Goal: Find specific page/section: Find specific page/section

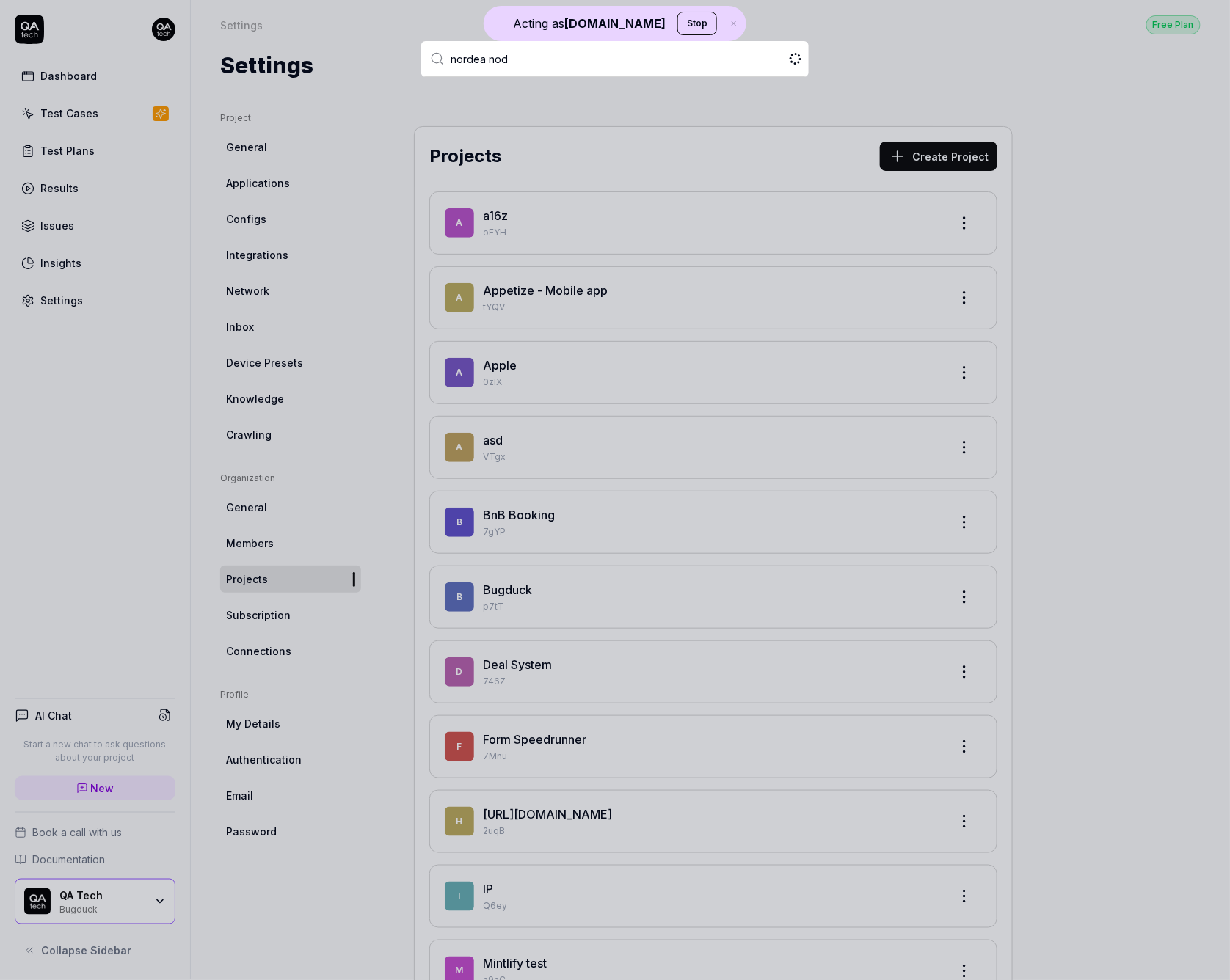
type input "nordea node"
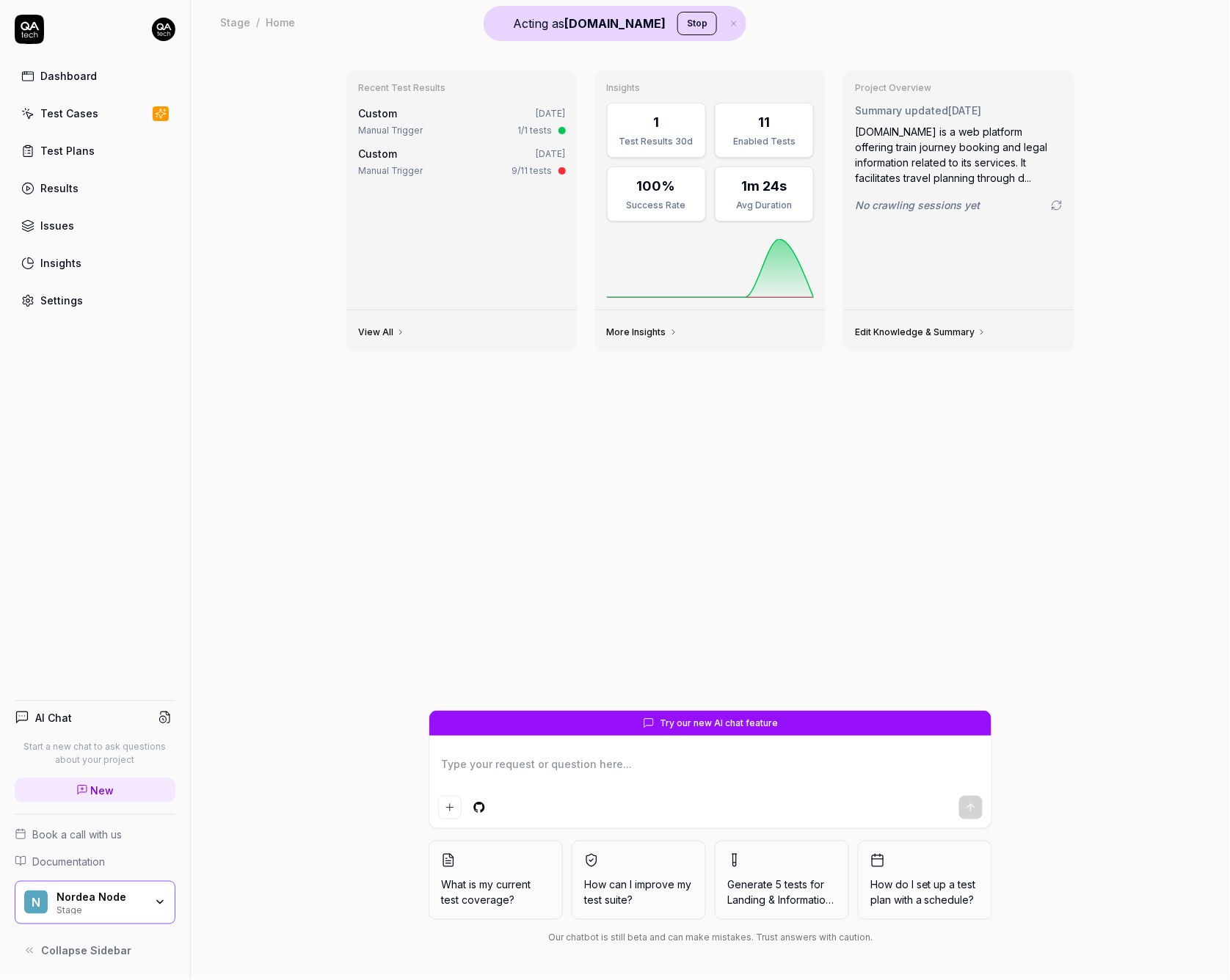
type textarea "*"
click at [81, 190] on link "Results" at bounding box center [95, 188] width 161 height 29
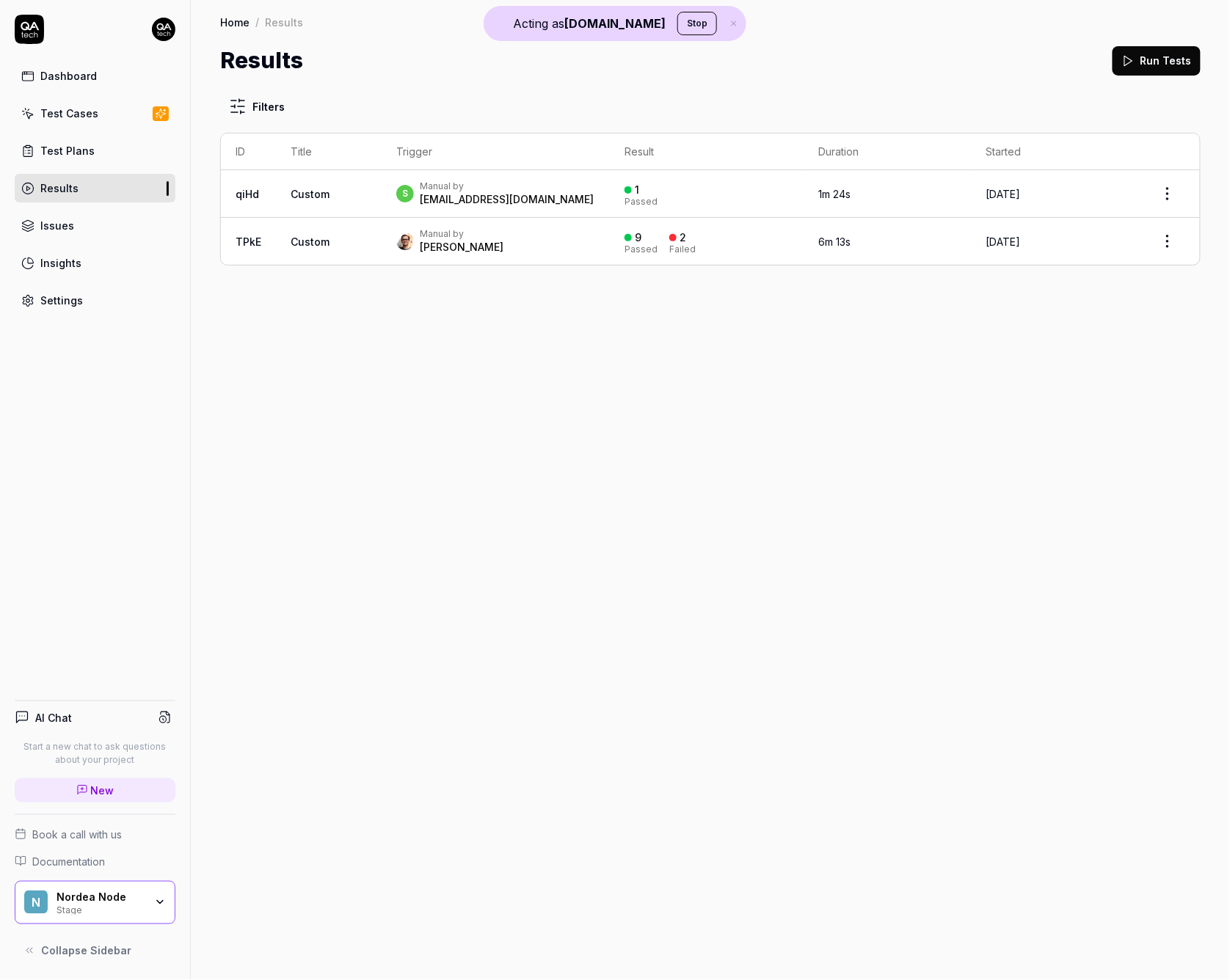
click at [370, 177] on td "Custom" at bounding box center [329, 194] width 106 height 48
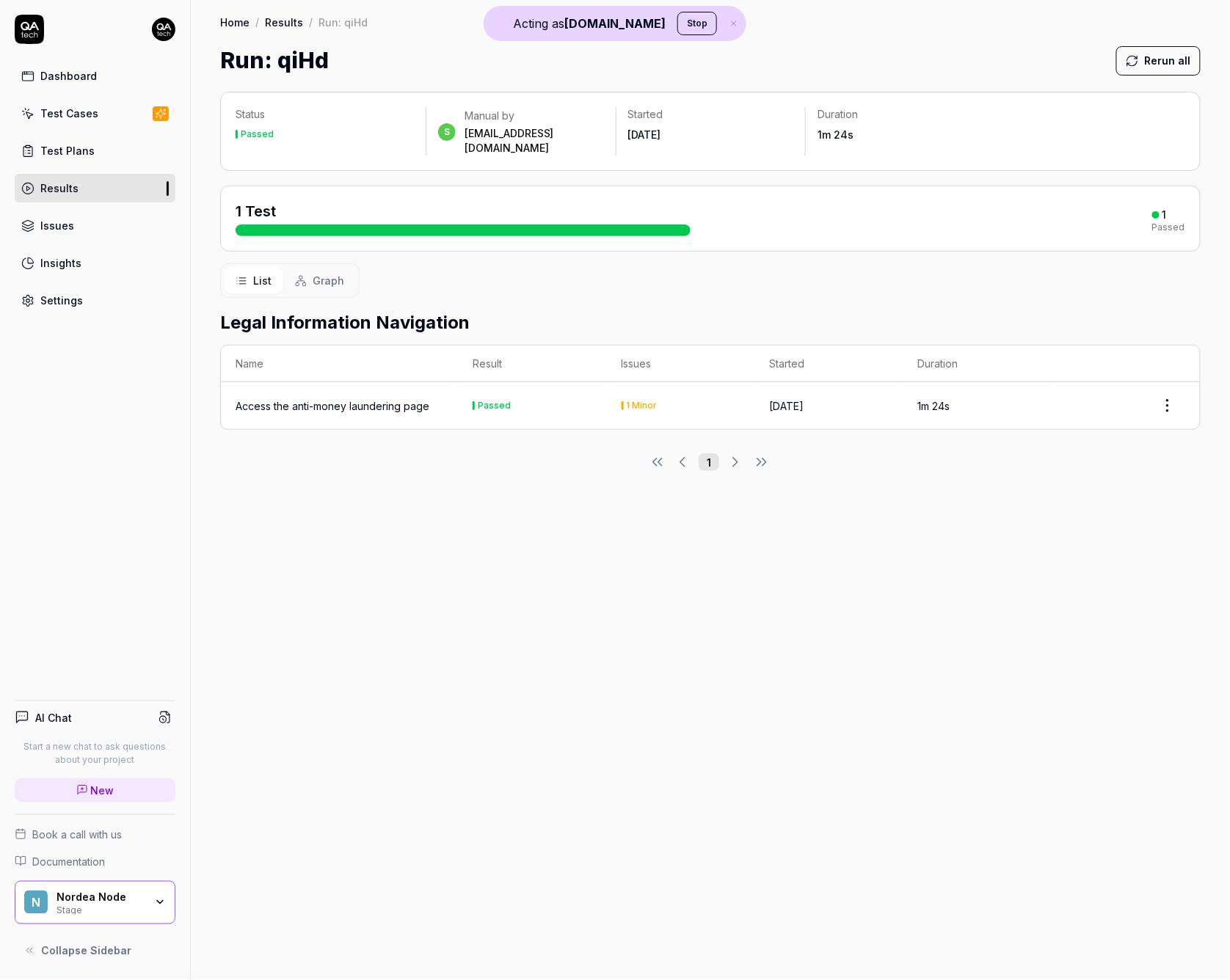
click at [346, 399] on div "Access the anti-money laundering page" at bounding box center [332, 406] width 193 height 15
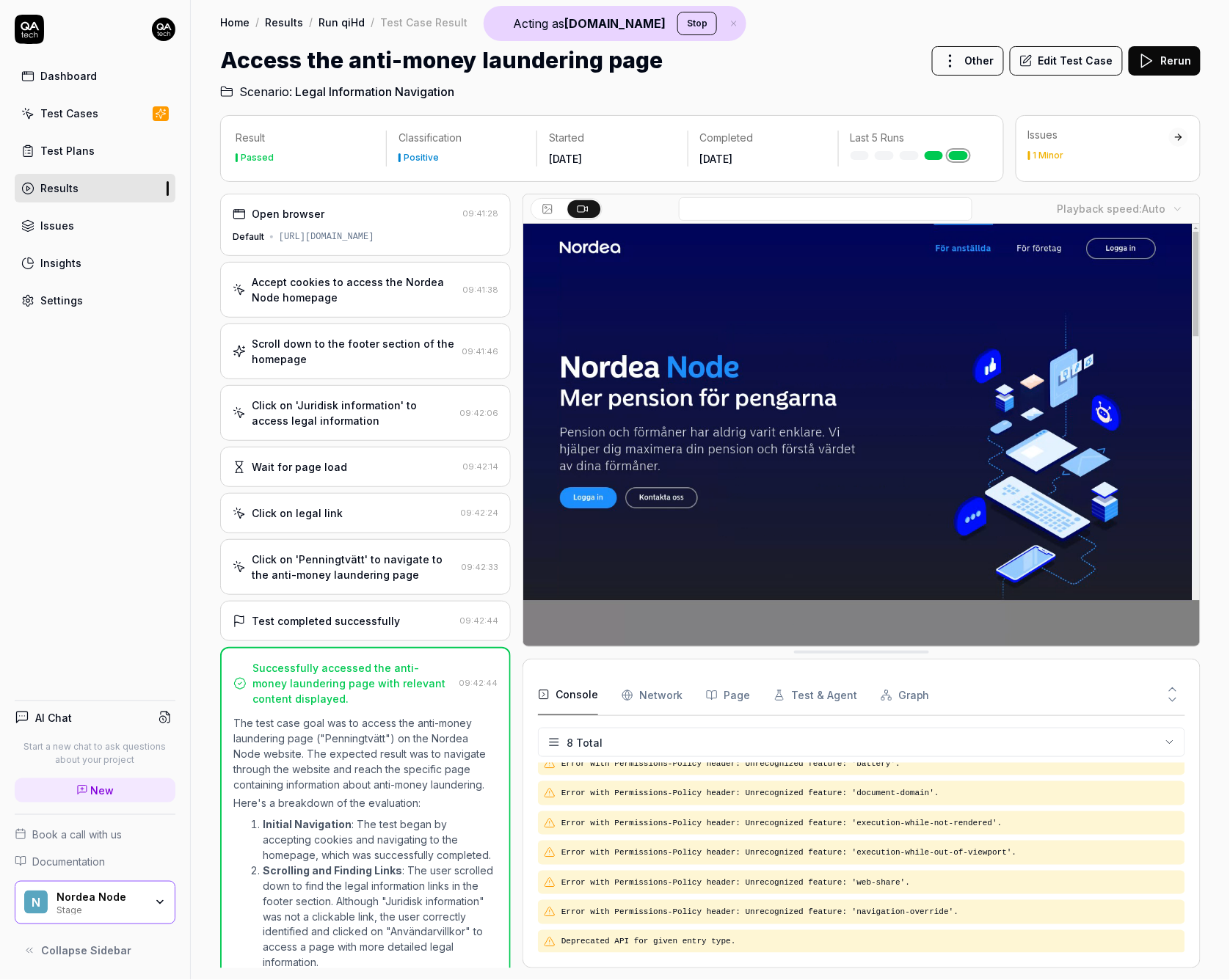
click at [119, 314] on link "Settings" at bounding box center [95, 301] width 161 height 29
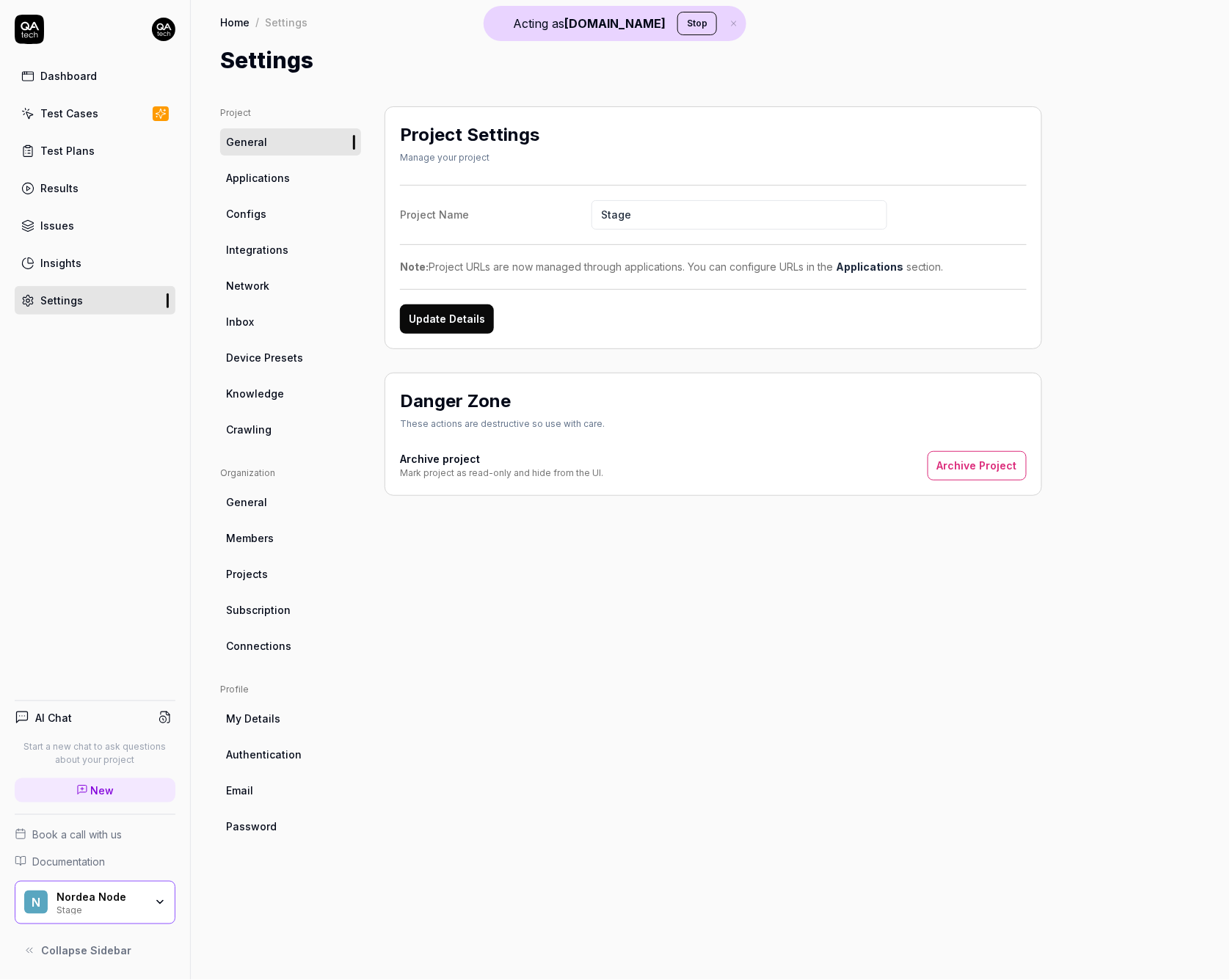
click at [271, 542] on span "Members" at bounding box center [250, 539] width 48 height 15
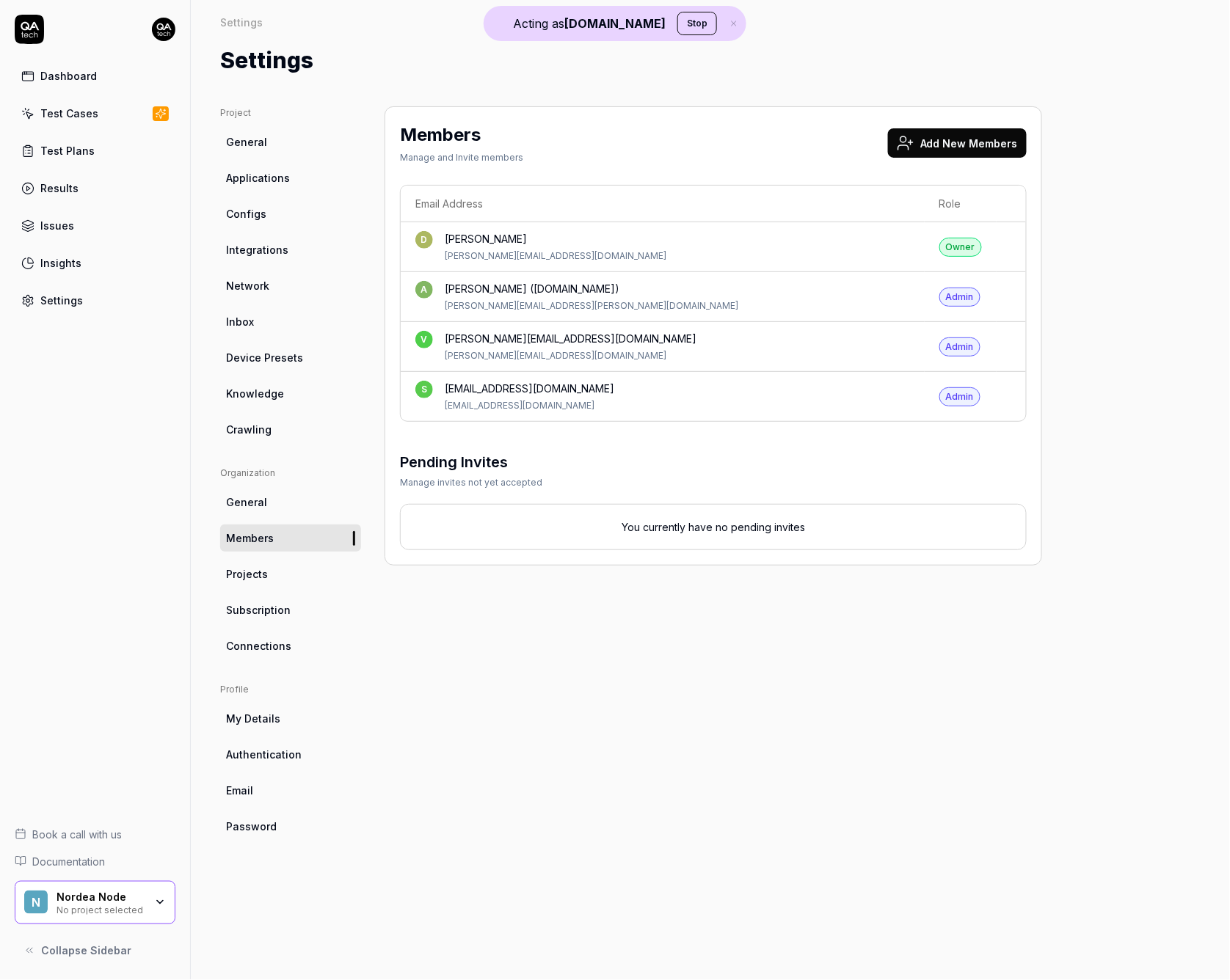
click at [87, 117] on div "Test Cases" at bounding box center [69, 113] width 58 height 15
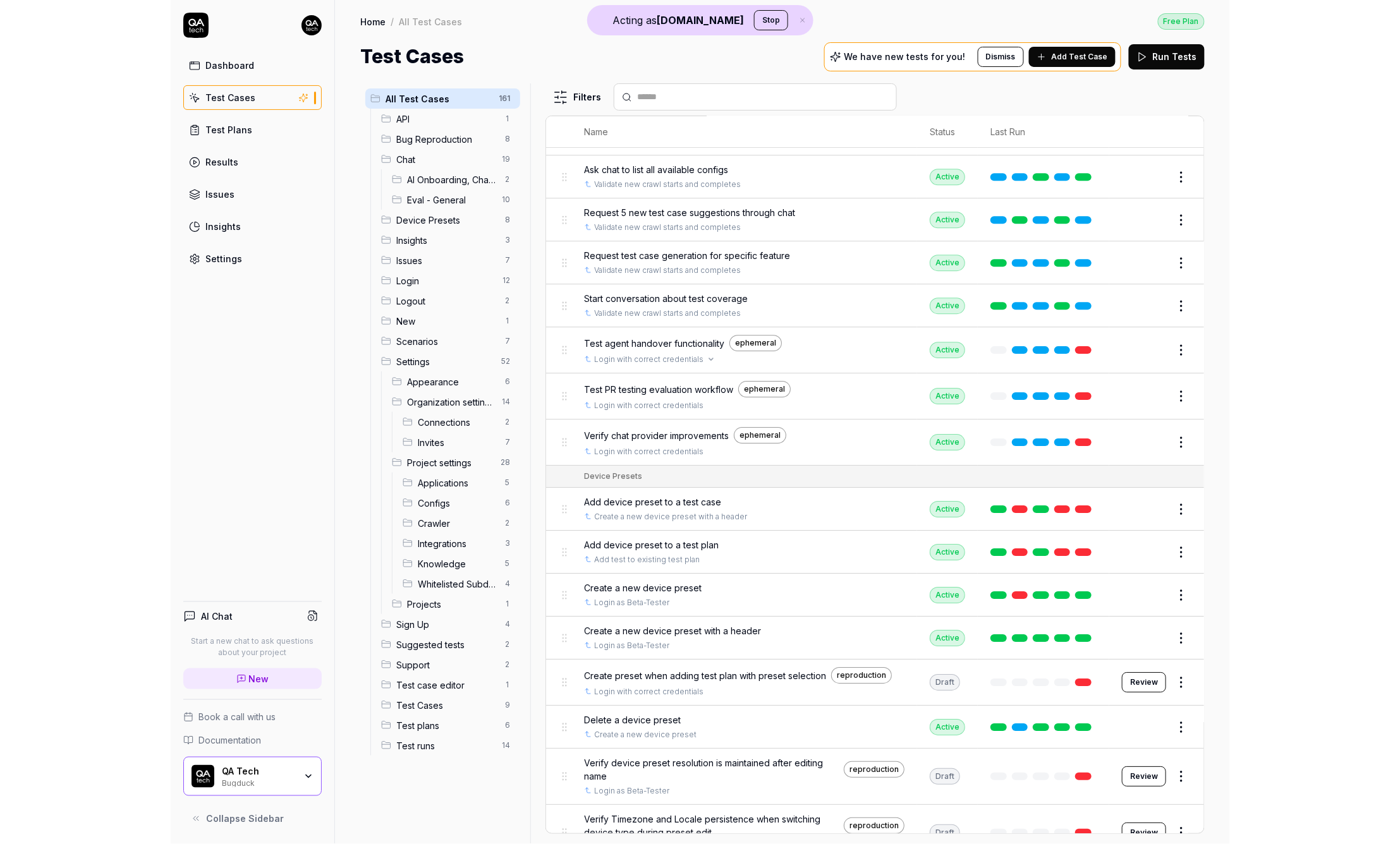
scroll to position [2052, 0]
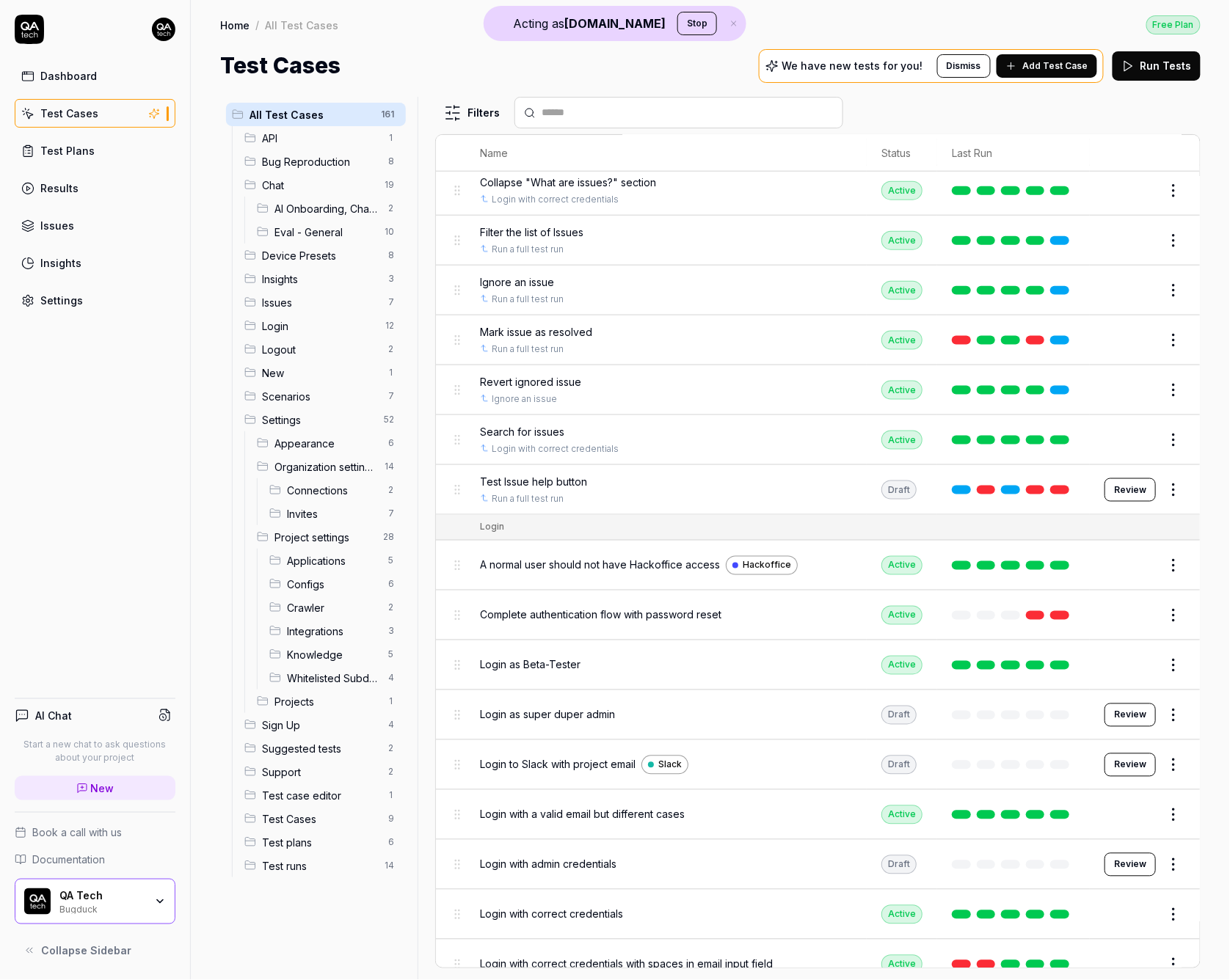
click at [130, 912] on div "Bugduck" at bounding box center [102, 908] width 85 height 12
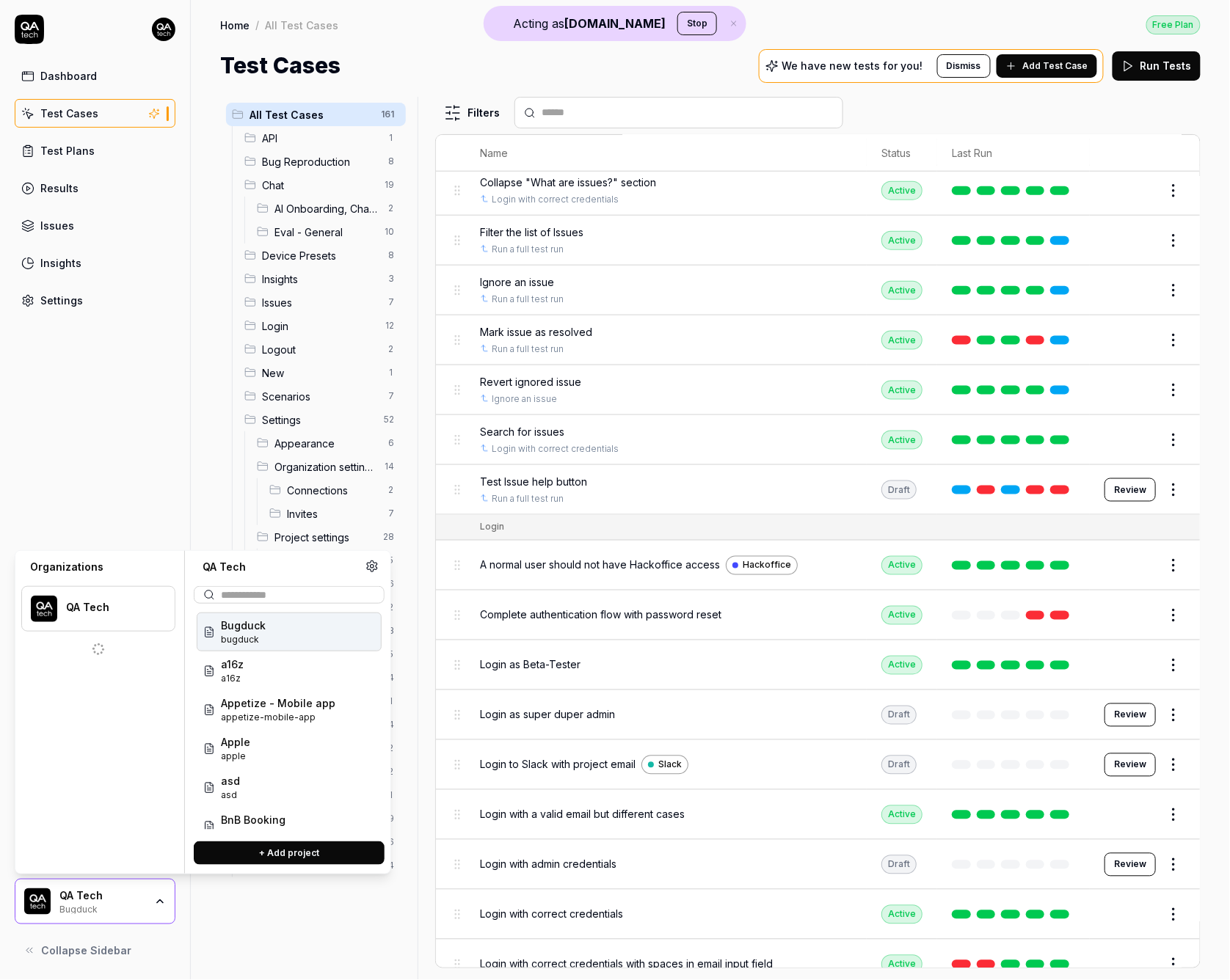
click at [146, 483] on div "Dashboard Test Cases Test Plans Results Issues Insights Settings AI Chat Start …" at bounding box center [95, 490] width 191 height 980
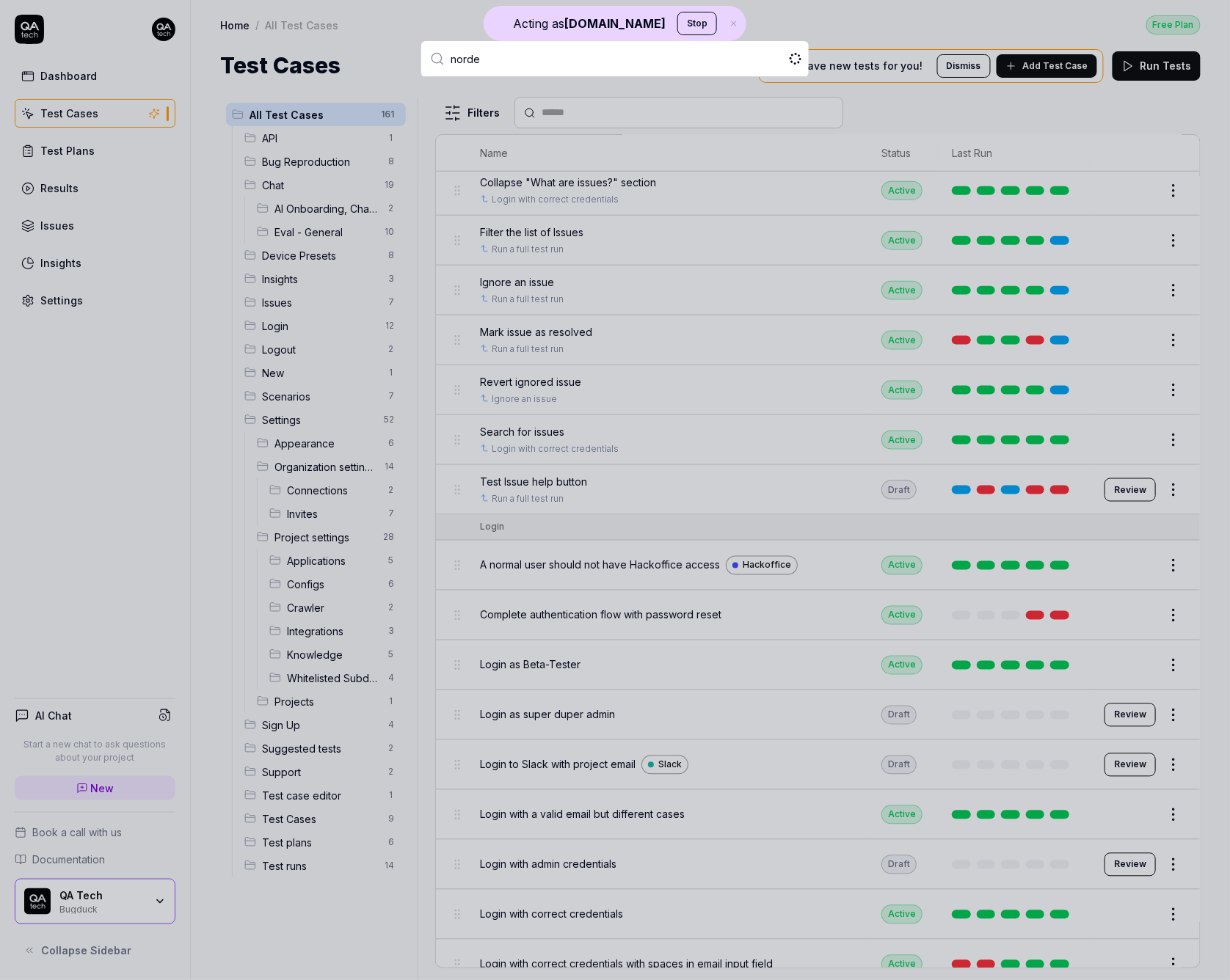
type input "nordea"
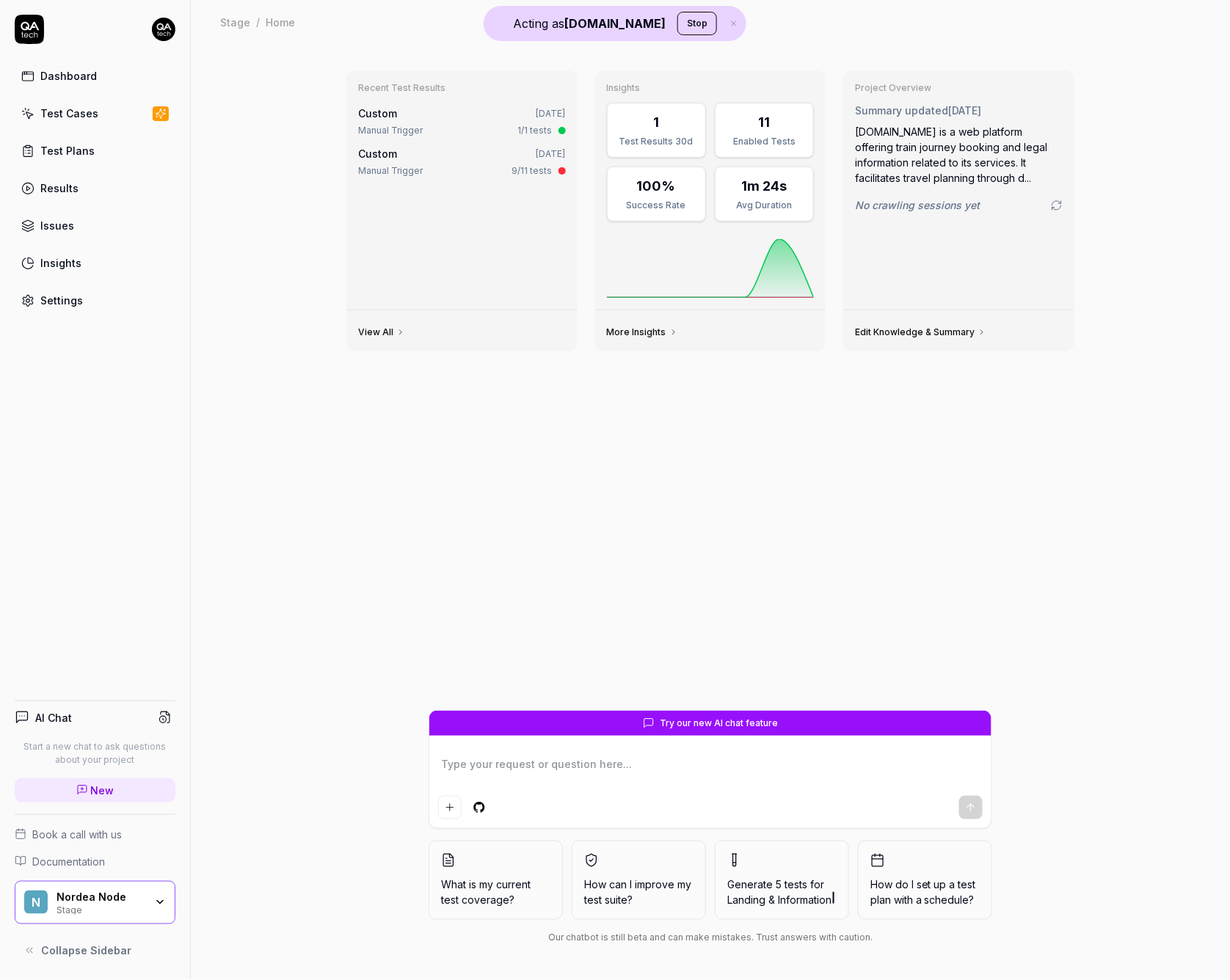
type textarea "*"
click at [92, 147] on link "Test Plans" at bounding box center [95, 151] width 161 height 29
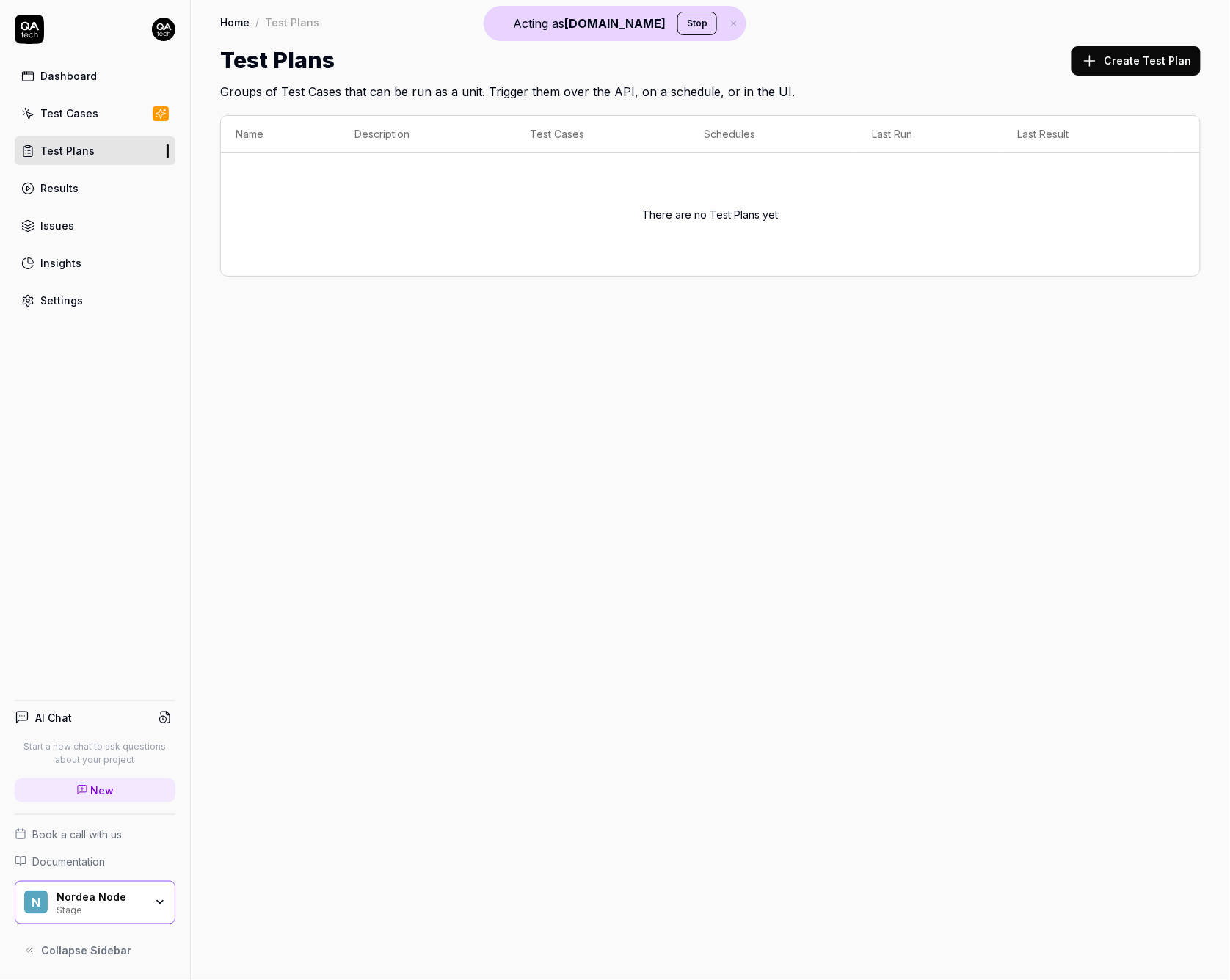
click at [75, 181] on div "Results" at bounding box center [59, 188] width 38 height 15
